Goal: Task Accomplishment & Management: Manage account settings

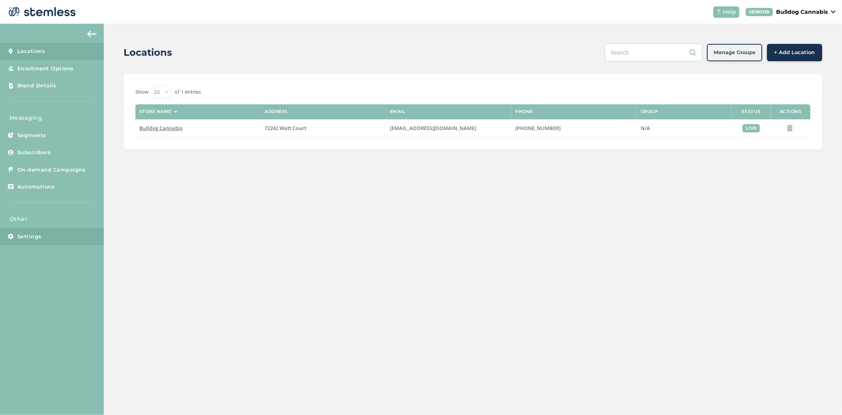
click at [43, 238] on link "Settings" at bounding box center [52, 236] width 104 height 17
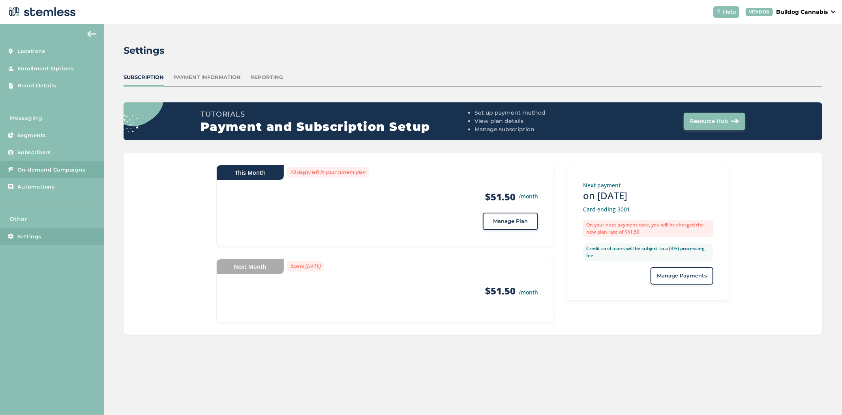
click at [62, 166] on span "On-demand Campaigns" at bounding box center [51, 170] width 68 height 8
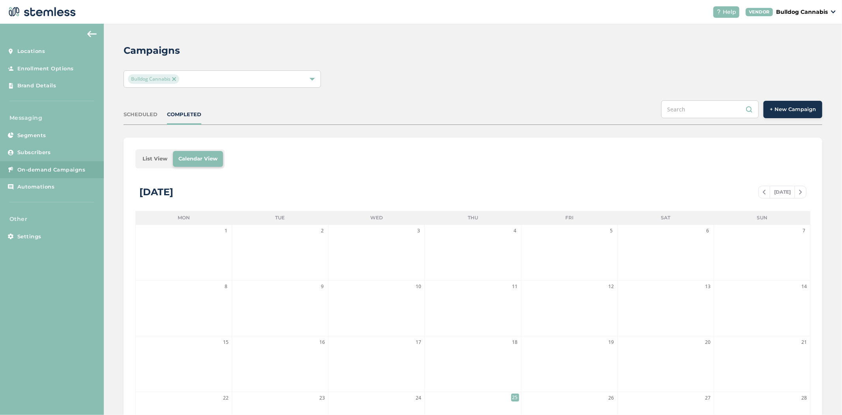
click at [148, 157] on li "List View" at bounding box center [155, 159] width 36 height 16
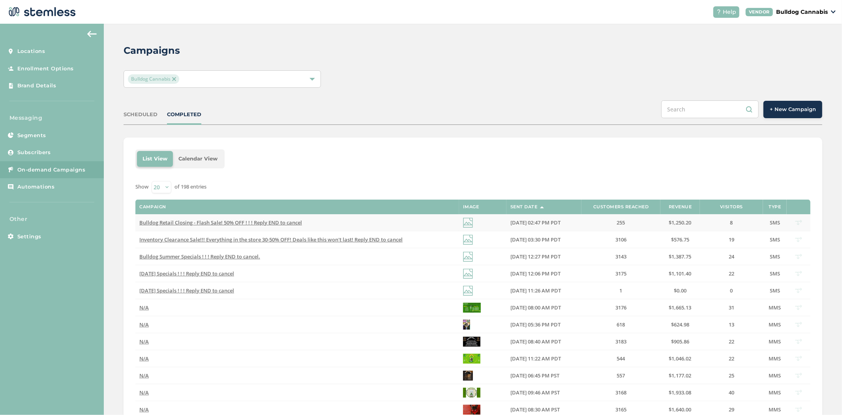
click at [267, 223] on span "Bulldog Retail Closing - Flash Sale! 50% OFF ! ! ! Reply END to cancel" at bounding box center [220, 222] width 163 height 7
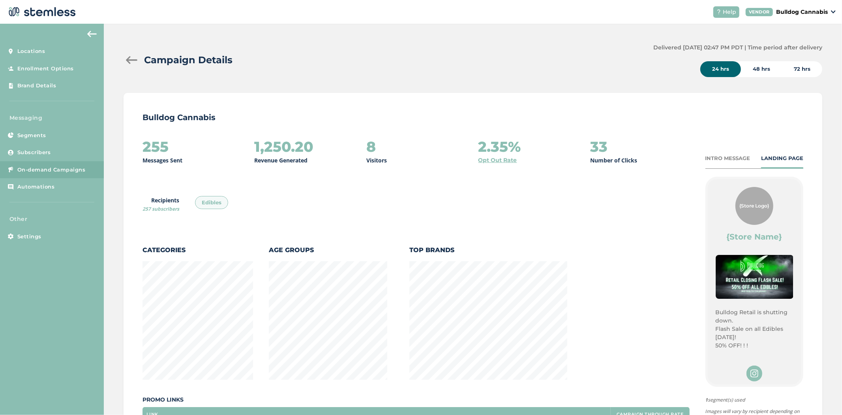
scroll to position [415, 695]
click at [135, 56] on div at bounding box center [132, 60] width 16 height 8
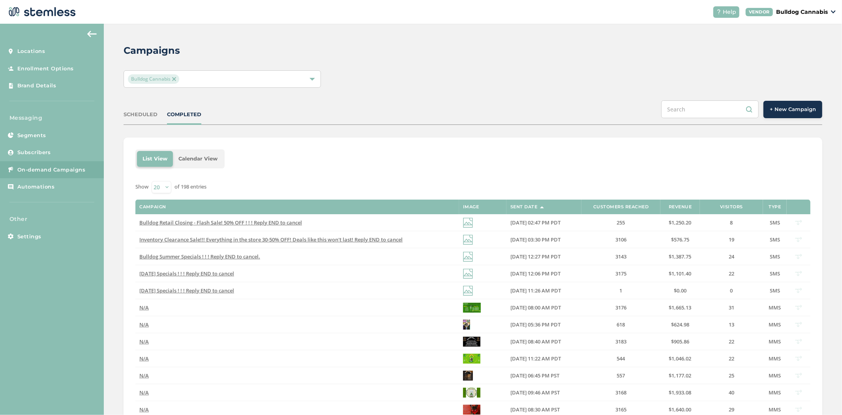
click at [795, 12] on p "Bulldog Cannabis" at bounding box center [802, 12] width 52 height 8
click at [794, 54] on link "Logout" at bounding box center [807, 57] width 39 height 8
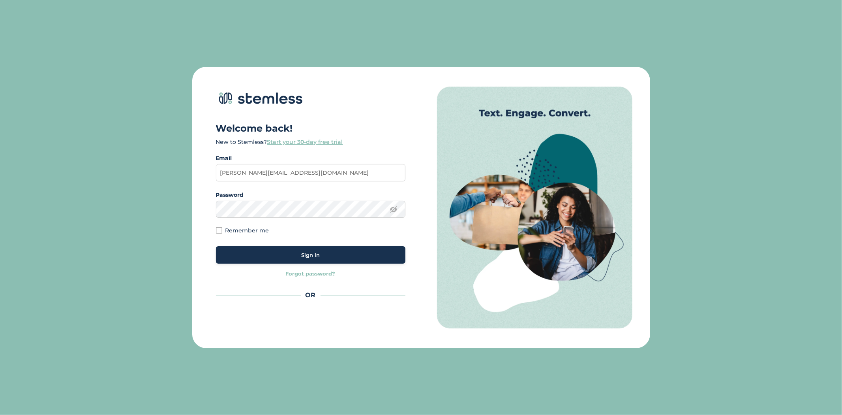
click at [304, 254] on span "Sign in" at bounding box center [310, 255] width 19 height 8
